Goal: Navigation & Orientation: Go to known website

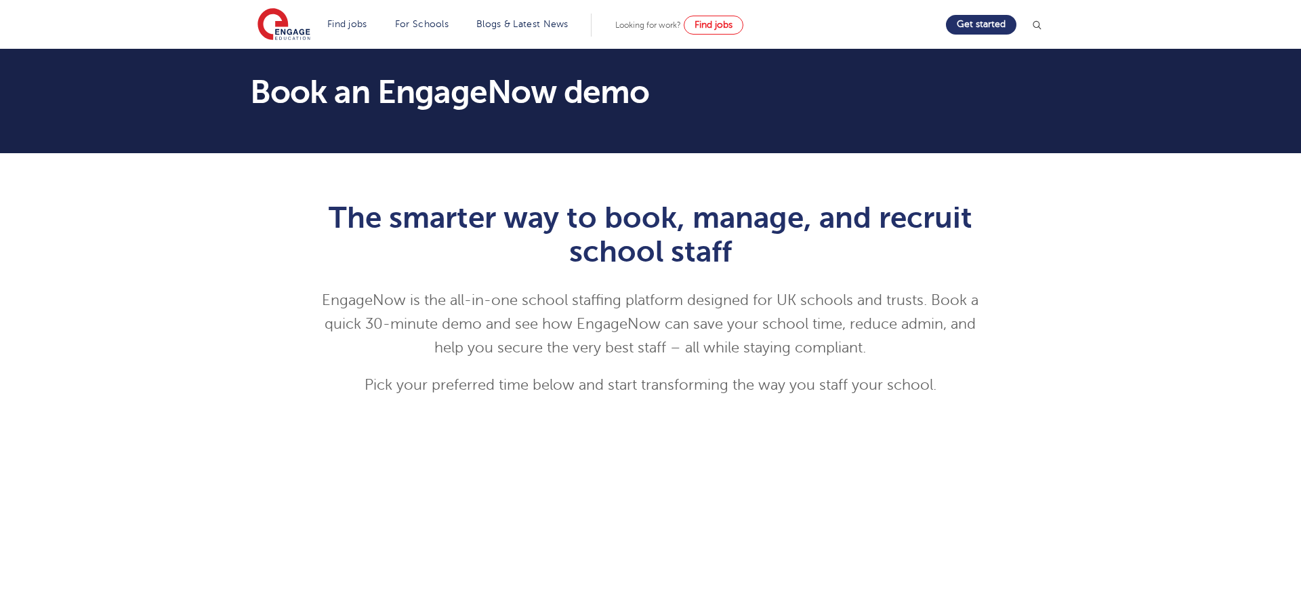
click at [280, 42] on section "Find jobs All vacancies We have one of the UK's largest database. and with hund…" at bounding box center [601, 24] width 688 height 49
click at [274, 19] on img at bounding box center [283, 25] width 53 height 34
